Goal: Task Accomplishment & Management: Use online tool/utility

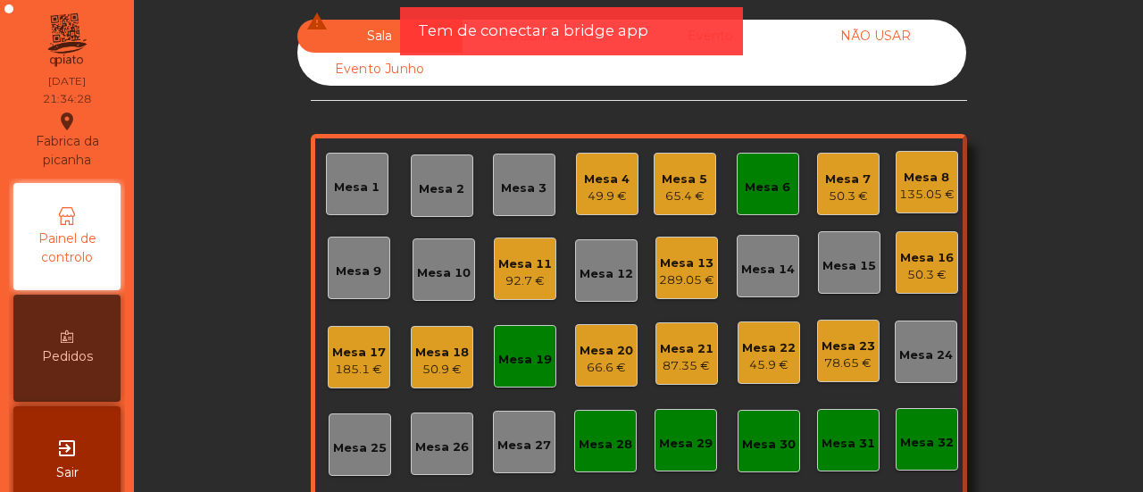
click at [441, 180] on div "Mesa 2" at bounding box center [442, 189] width 46 height 18
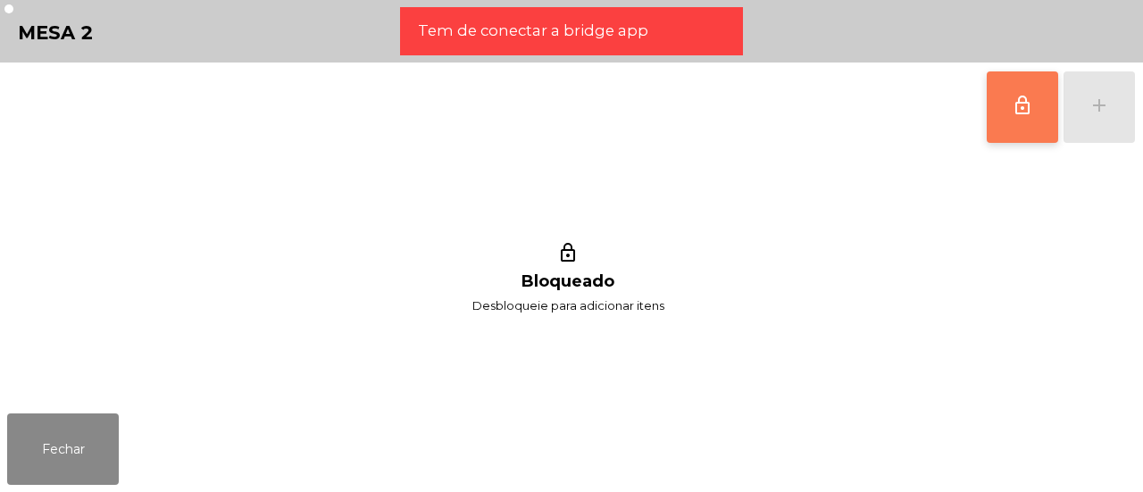
click at [990, 81] on button "lock_outline" at bounding box center [1022, 106] width 71 height 71
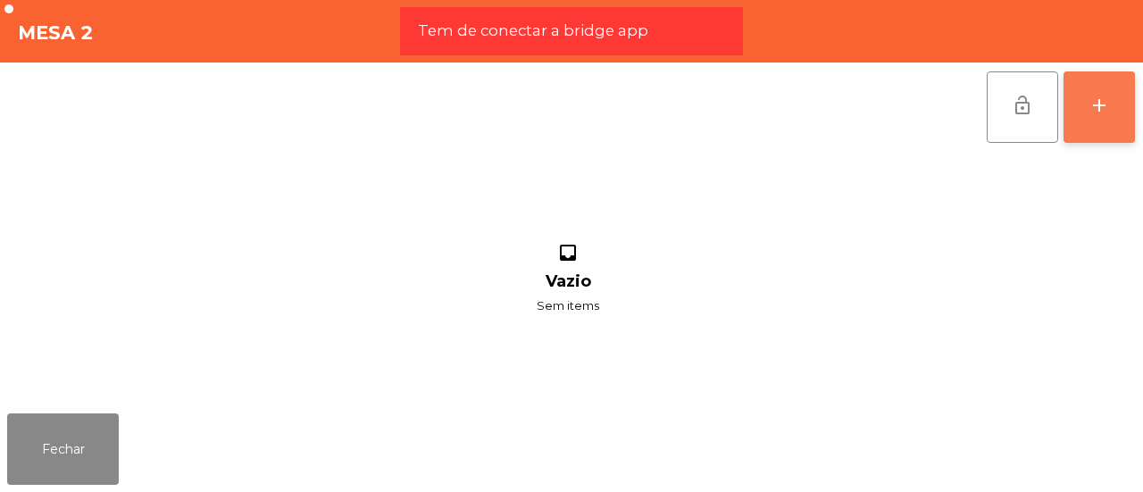
click at [1113, 106] on button "add" at bounding box center [1099, 106] width 71 height 71
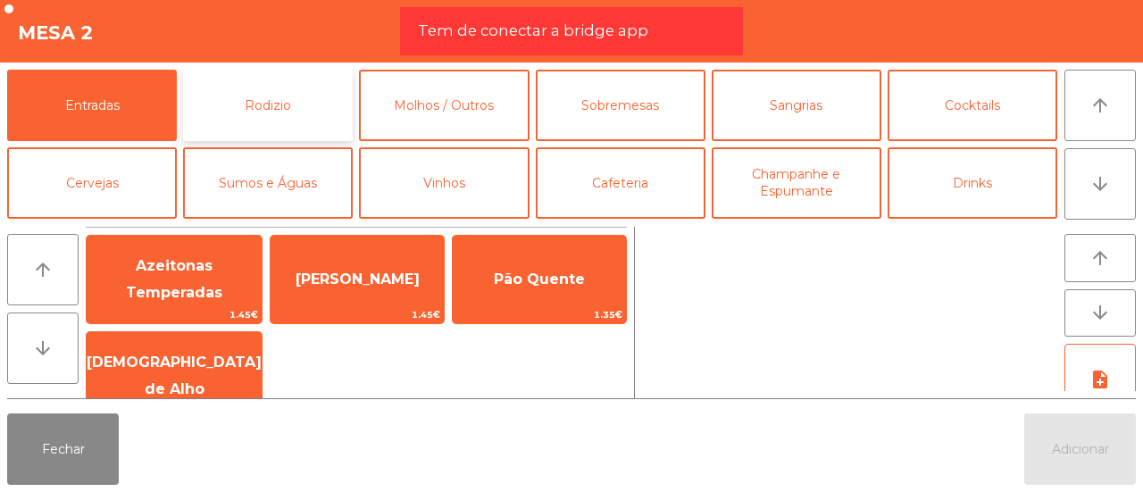
click at [255, 106] on button "Rodizio" at bounding box center [268, 105] width 170 height 71
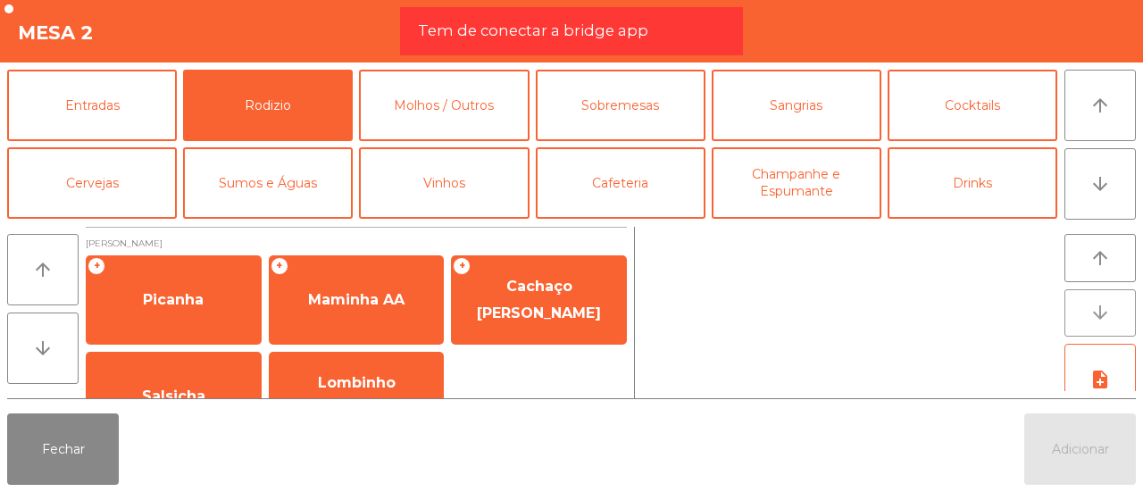
click at [1108, 308] on icon "arrow_downward" at bounding box center [1100, 312] width 21 height 21
click at [43, 353] on icon "arrow_downward" at bounding box center [42, 348] width 21 height 21
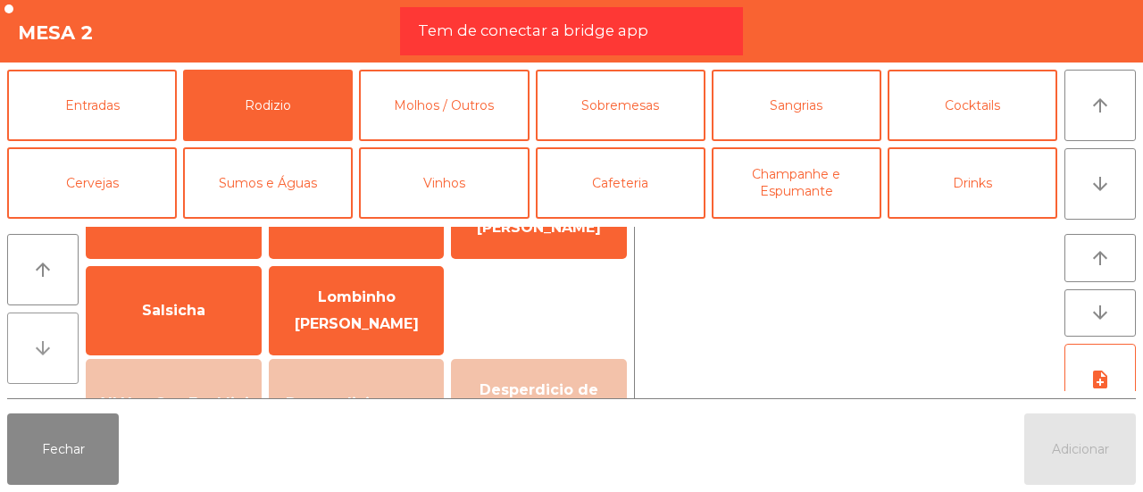
click at [43, 353] on icon "arrow_downward" at bounding box center [42, 348] width 21 height 21
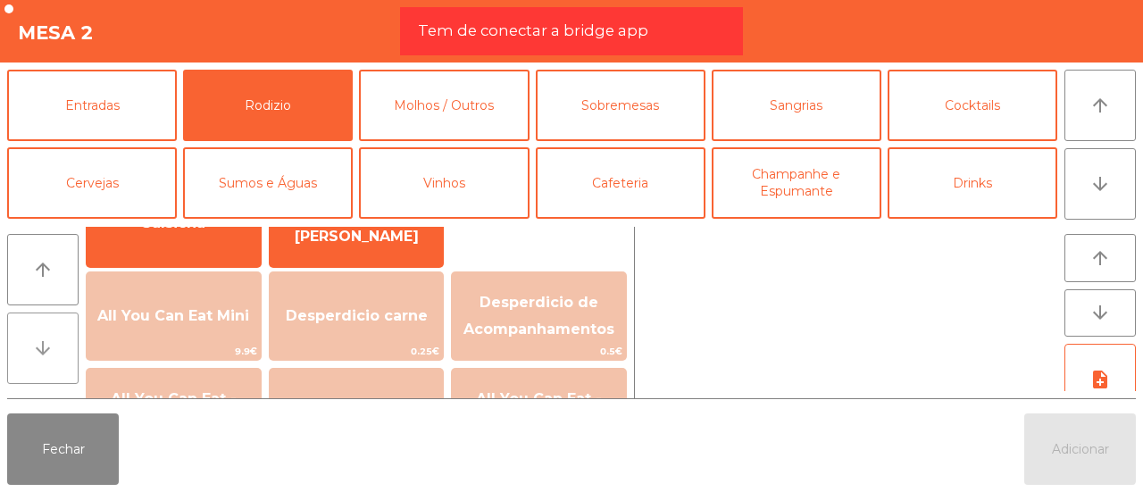
click at [43, 353] on icon "arrow_downward" at bounding box center [42, 348] width 21 height 21
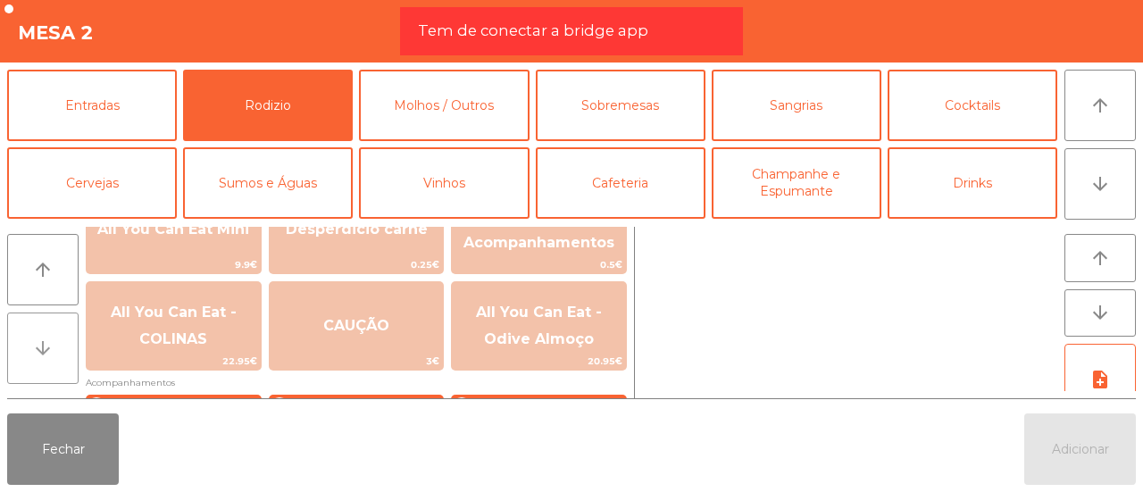
click at [43, 353] on icon "arrow_downward" at bounding box center [42, 348] width 21 height 21
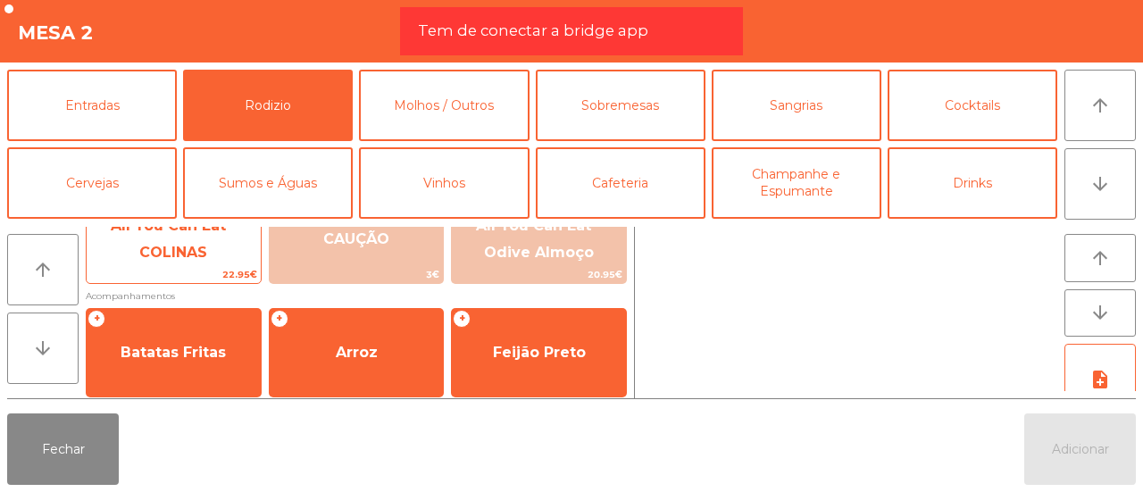
click at [142, 255] on span "All You Can Eat - COLINAS" at bounding box center [174, 239] width 126 height 44
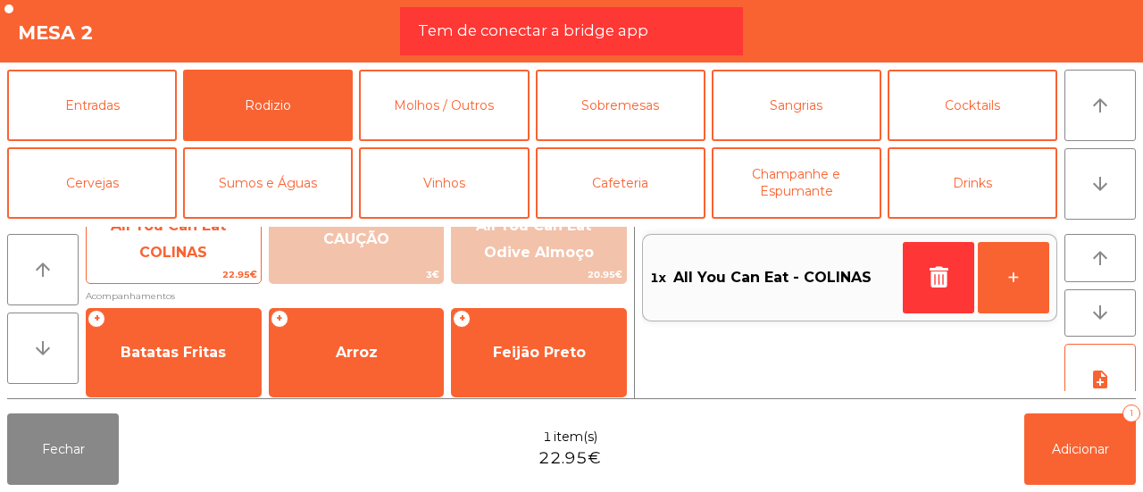
click at [142, 255] on span "All You Can Eat - COLINAS" at bounding box center [174, 239] width 126 height 44
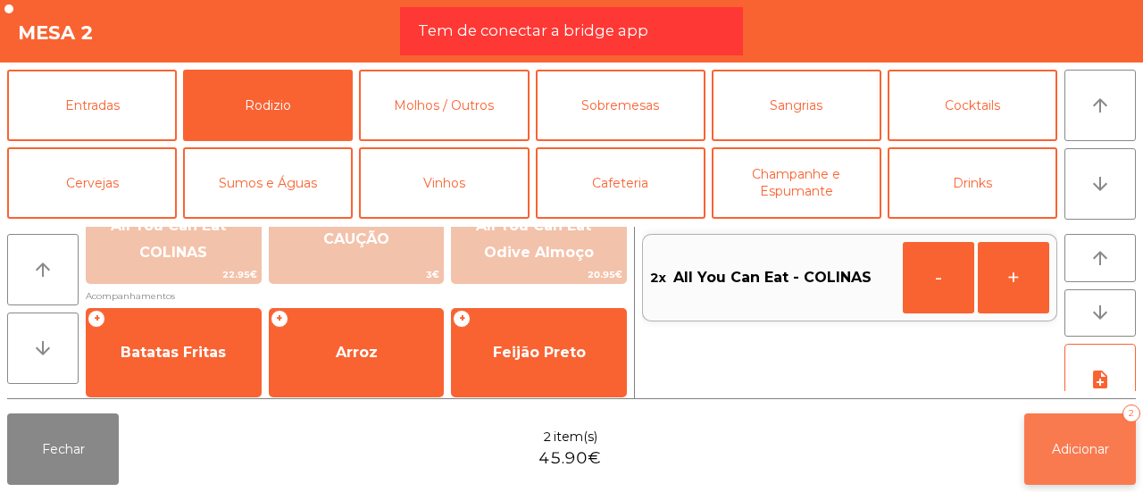
click at [1101, 444] on span "Adicionar" at bounding box center [1080, 449] width 57 height 16
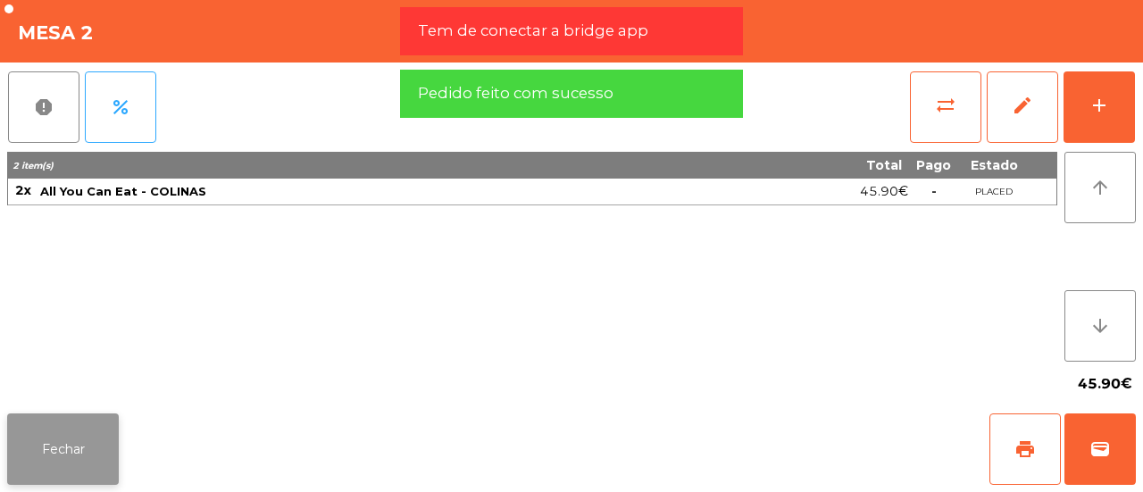
click at [68, 453] on button "Fechar" at bounding box center [63, 449] width 112 height 71
